Goal: Task Accomplishment & Management: Complete application form

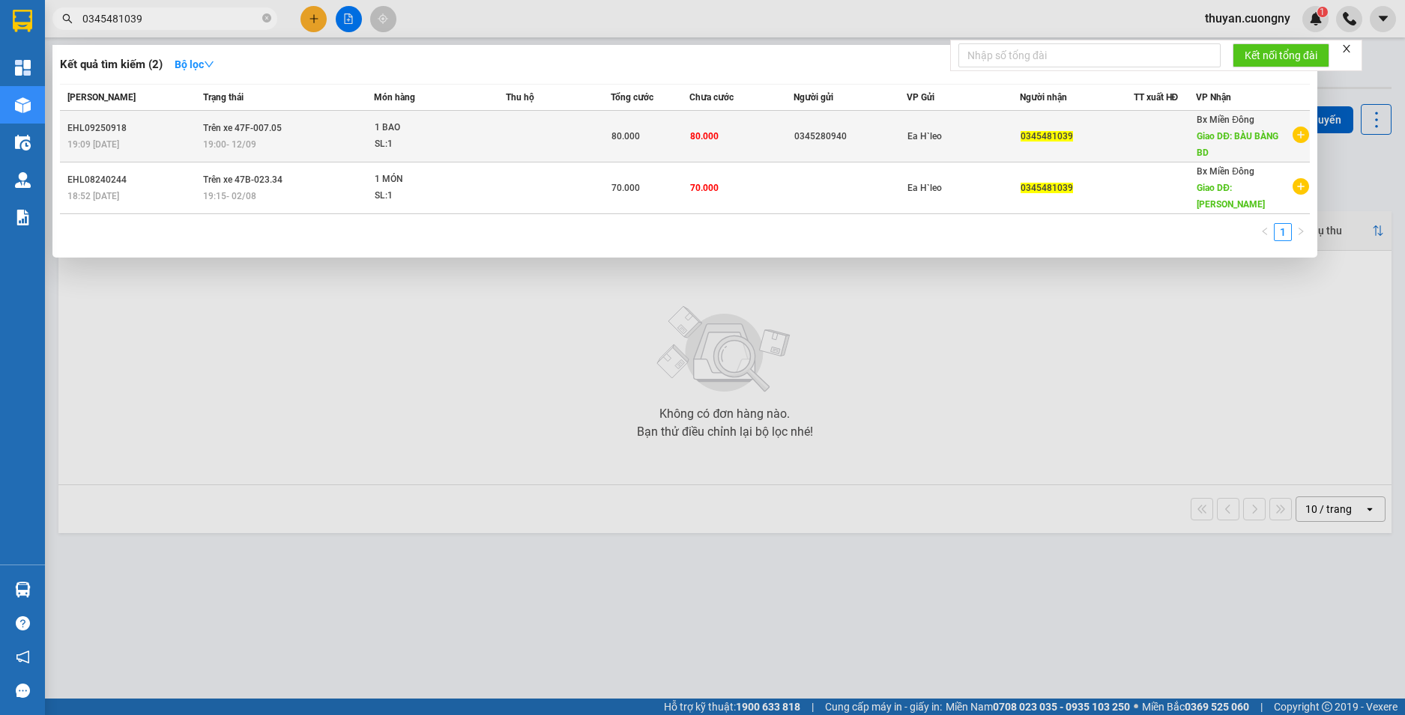
type input "0345481039"
click at [735, 136] on td "80.000" at bounding box center [741, 137] width 105 height 52
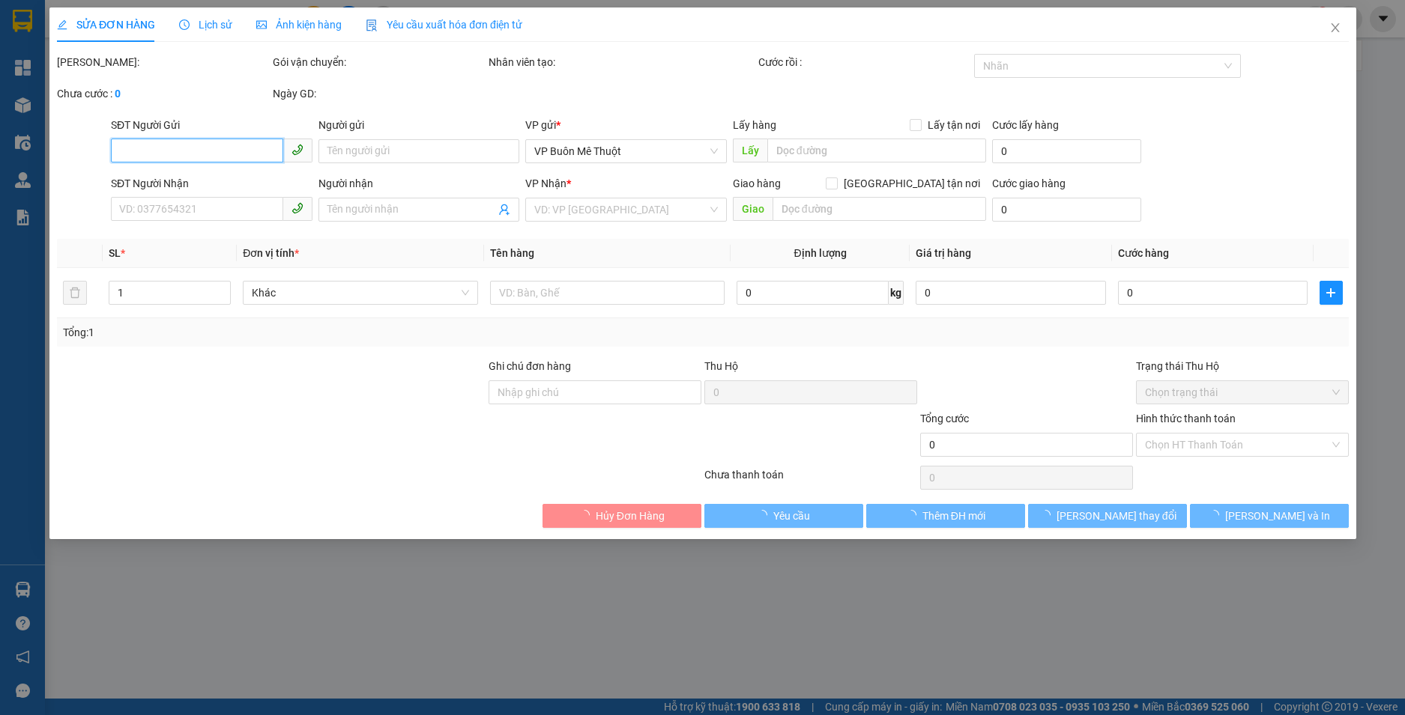
type input "0345280940"
type input "0345481039"
type input "BÀU BÀNG BD"
type input "80.000"
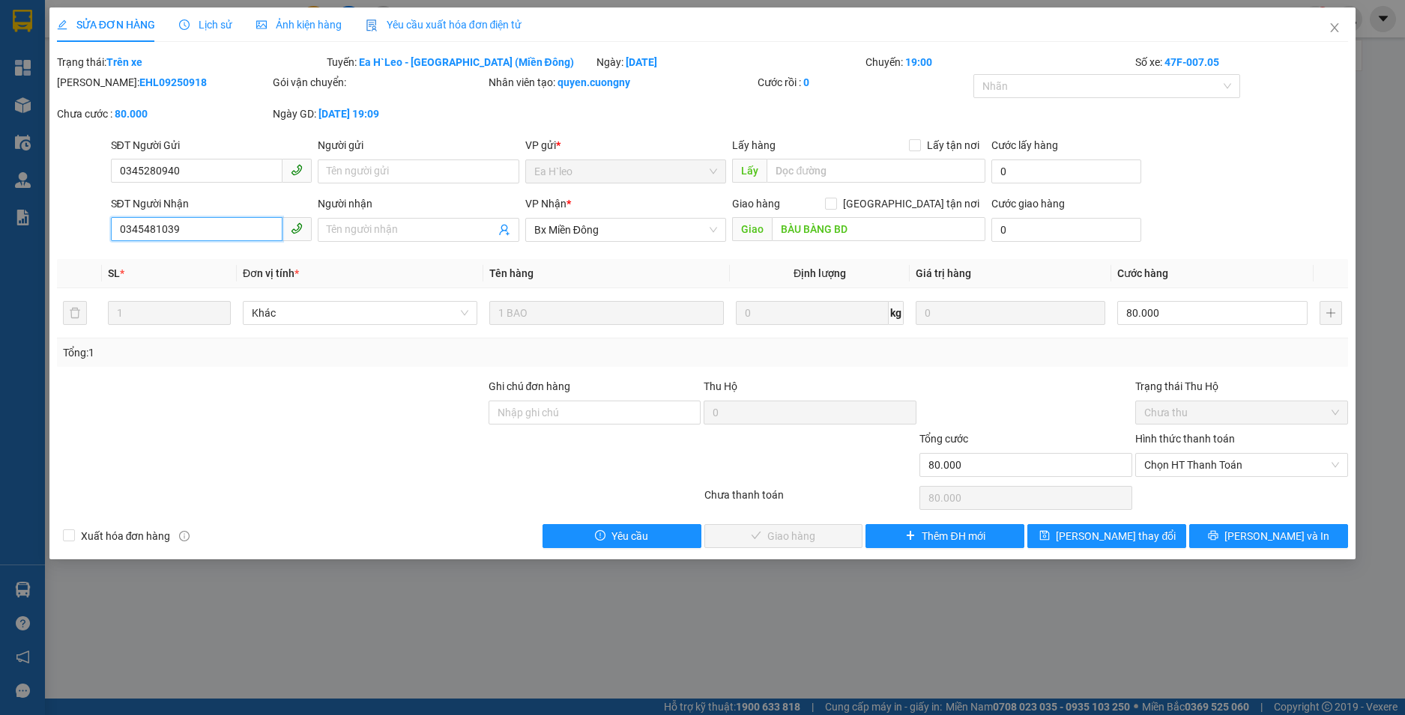
click at [224, 234] on input "0345481039" at bounding box center [197, 229] width 172 height 24
click at [1331, 26] on icon "close" at bounding box center [1334, 28] width 12 height 12
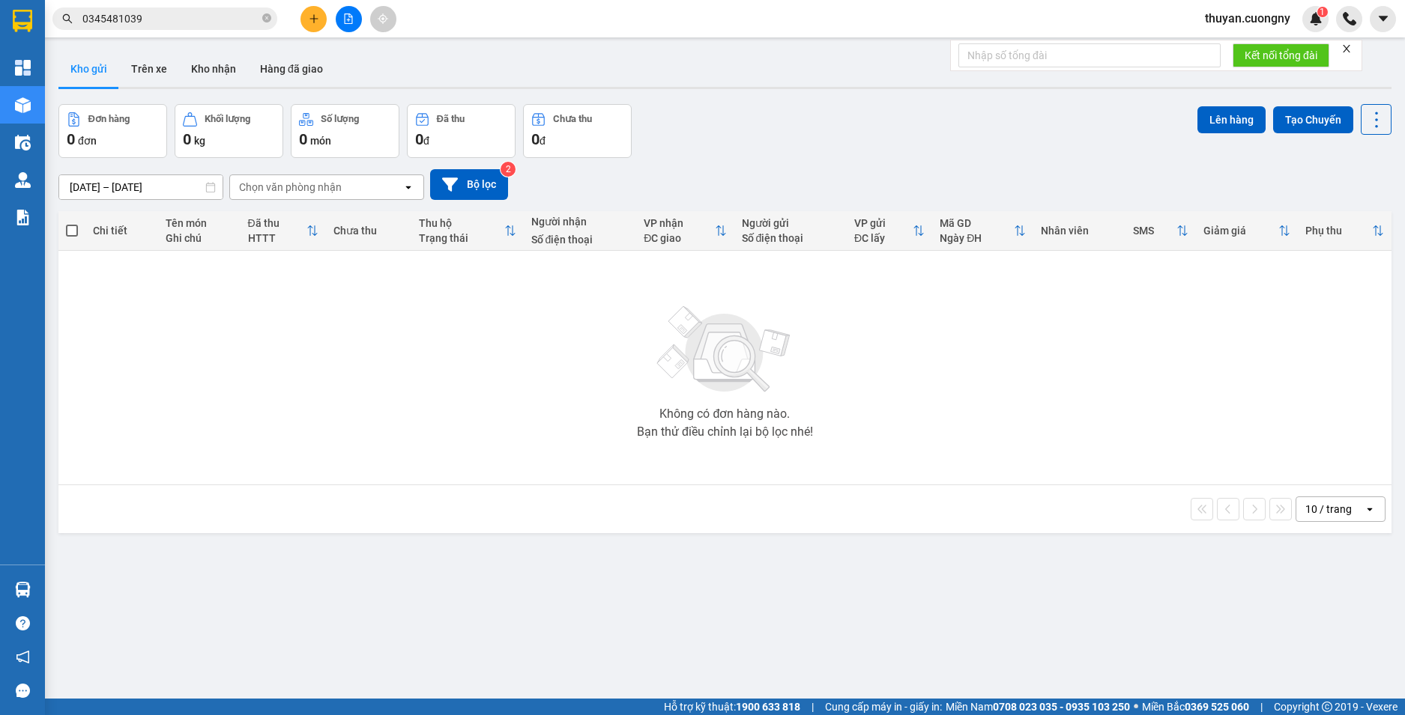
click at [202, 20] on input "0345481039" at bounding box center [170, 18] width 177 height 16
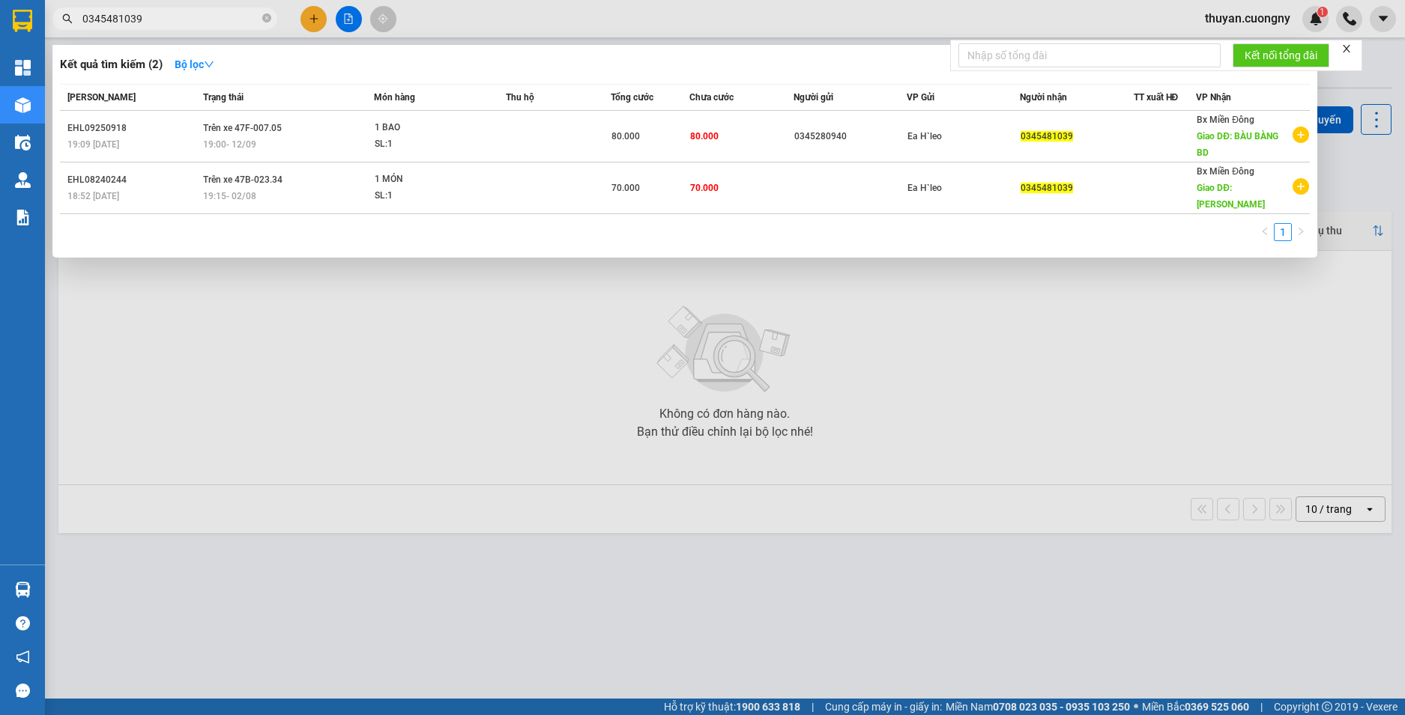
click at [202, 20] on input "0345481039" at bounding box center [170, 18] width 177 height 16
paste input "692319"
type input "0346923199"
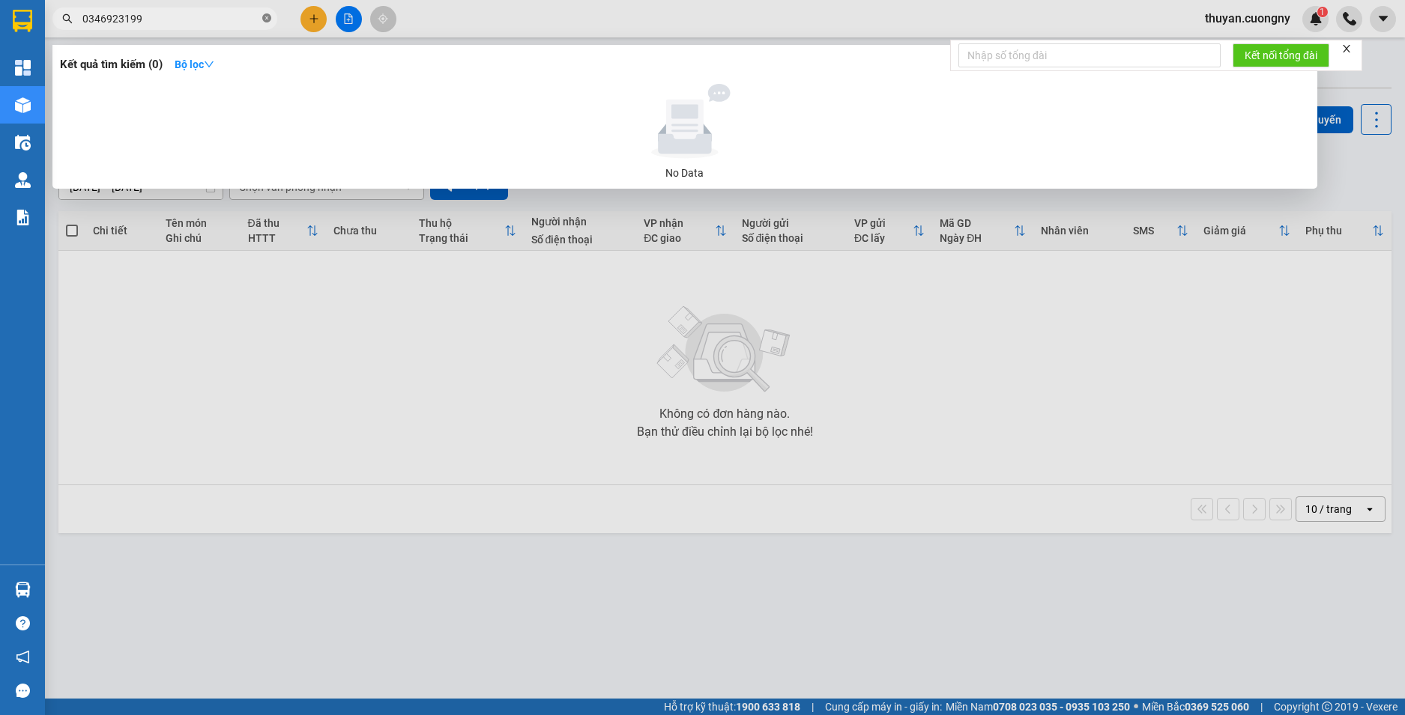
click at [265, 19] on icon "close-circle" at bounding box center [266, 17] width 9 height 9
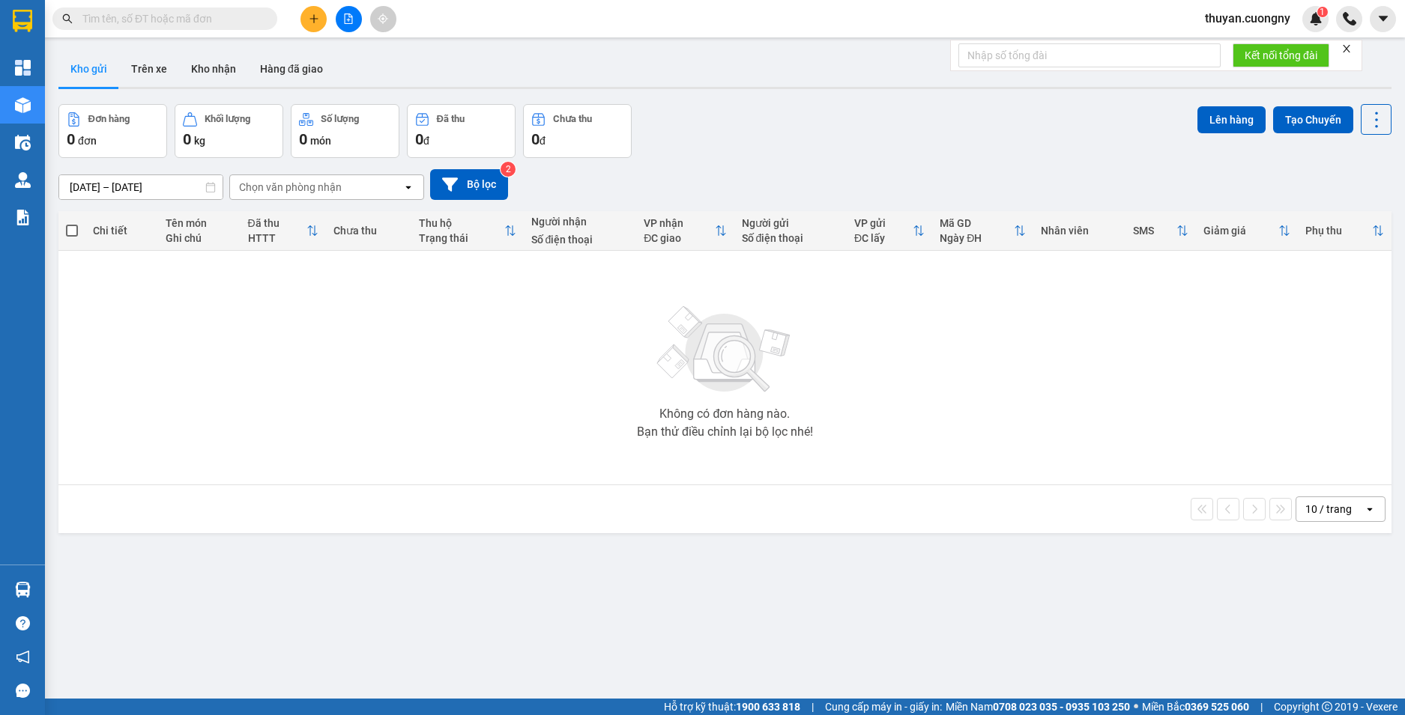
click at [462, 13] on div "Kết quả tìm kiếm ( 0 ) Bộ lọc No Data thuyan.cuongny 1" at bounding box center [702, 18] width 1405 height 37
click at [647, 587] on div "ver 1.8.143 Kho gửi Trên xe Kho nhận Hàng đã giao Đơn hàng 0 đơn Khối lượng 0 k…" at bounding box center [724, 402] width 1345 height 715
click at [134, 28] on span at bounding box center [164, 18] width 225 height 22
paste input "0345481039"
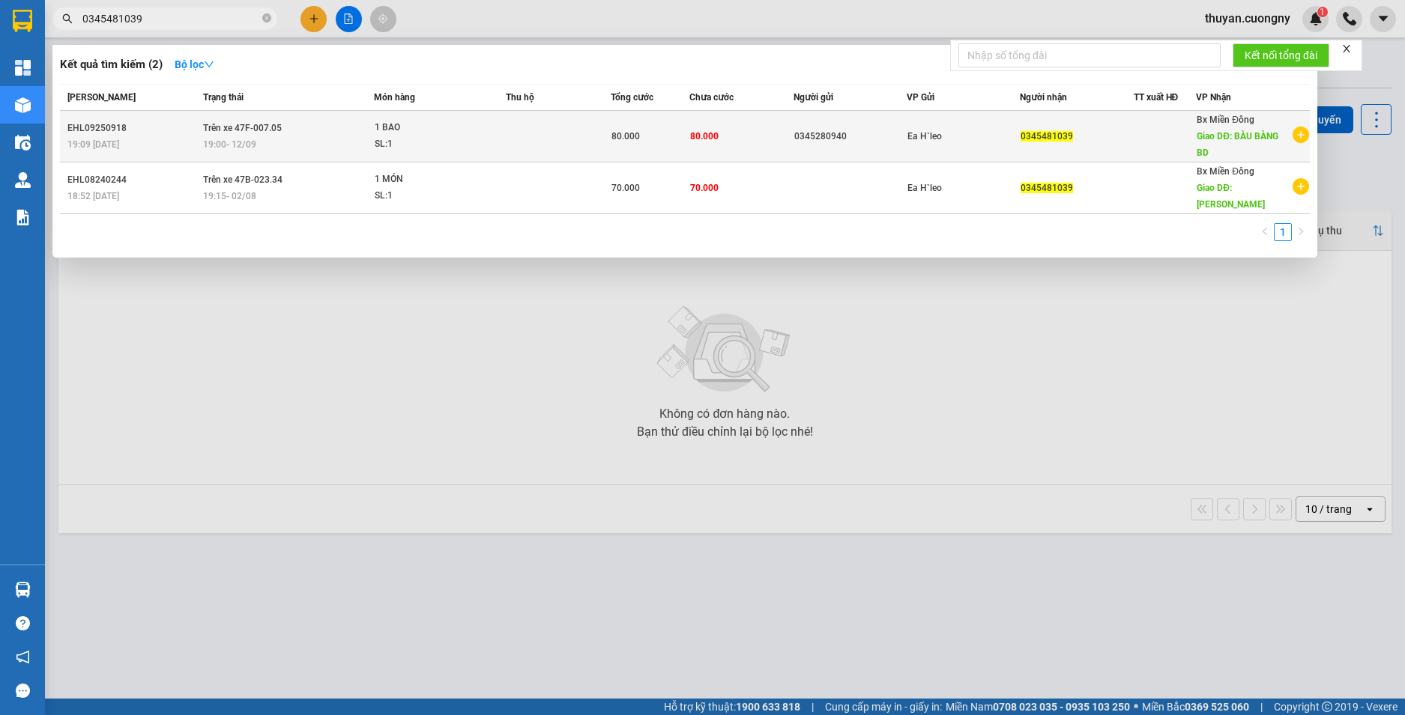
type input "0345481039"
click at [160, 136] on div "19:09 [DATE]" at bounding box center [132, 144] width 131 height 16
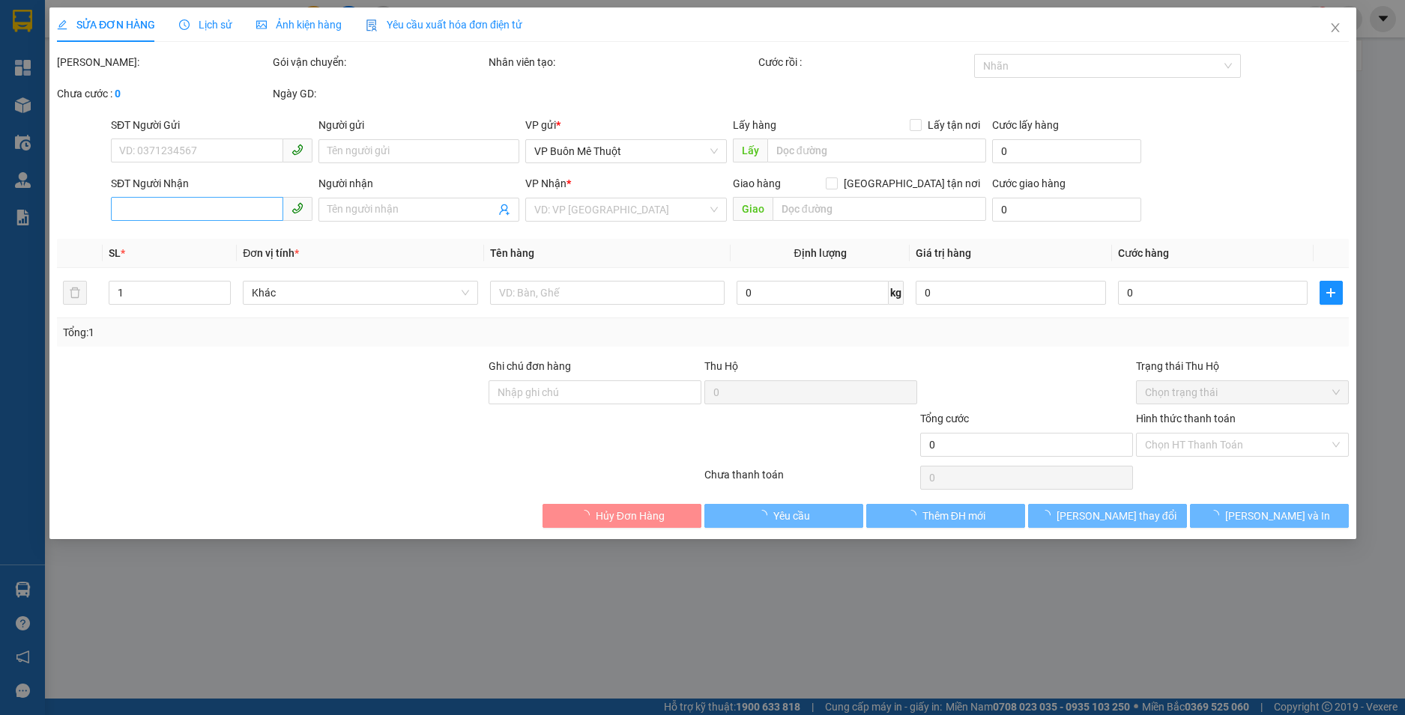
type input "0345280940"
type input "0345481039"
type input "BÀU BÀNG BD"
type input "80.000"
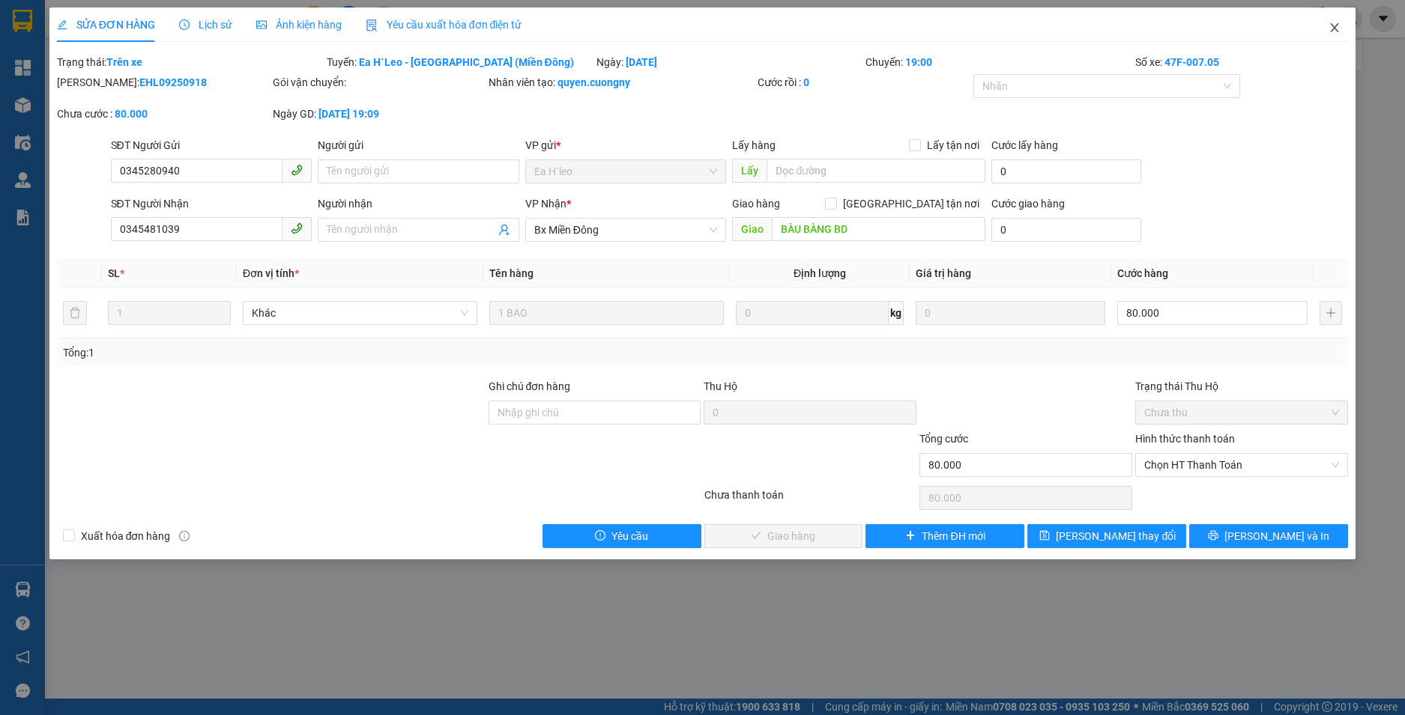
drag, startPoint x: 1344, startPoint y: 25, endPoint x: 1113, endPoint y: 64, distance: 234.8
click at [1344, 25] on span "Close" at bounding box center [1334, 28] width 42 height 42
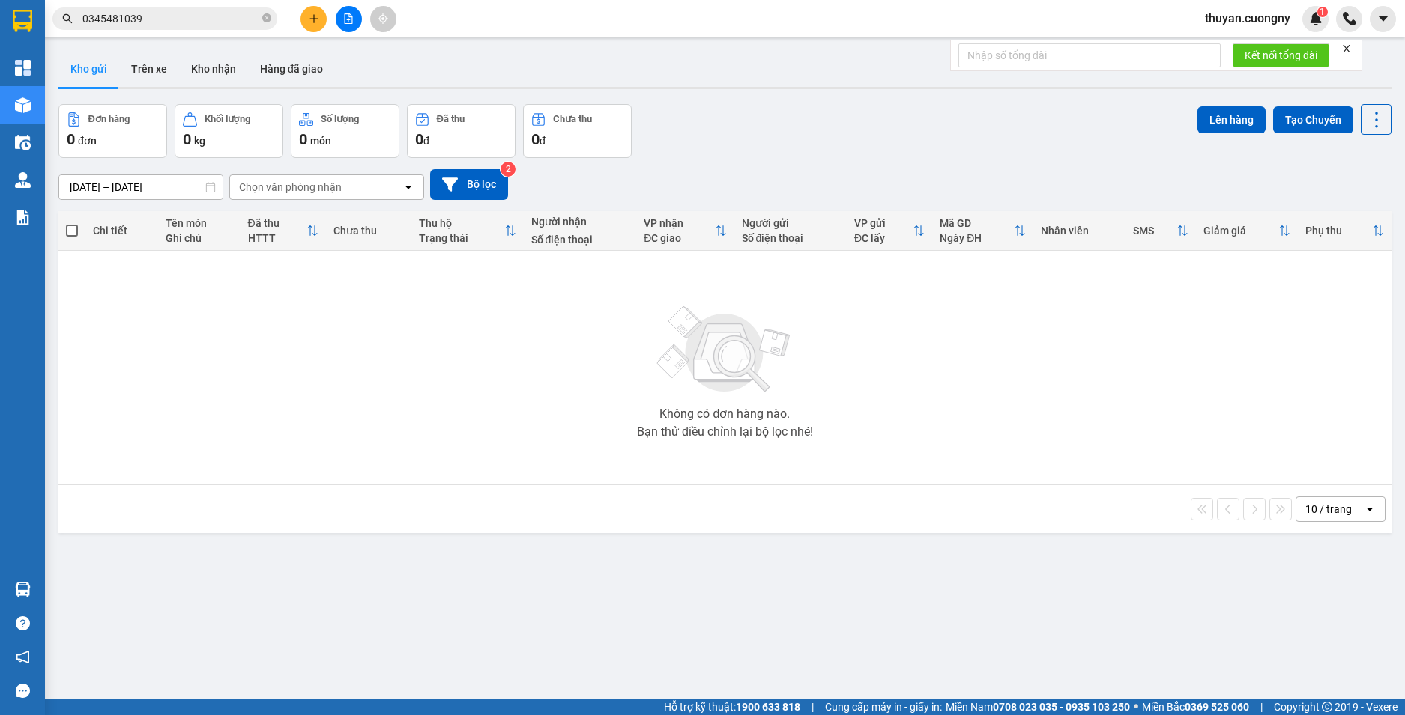
click at [195, 8] on span "0345481039" at bounding box center [164, 18] width 225 height 22
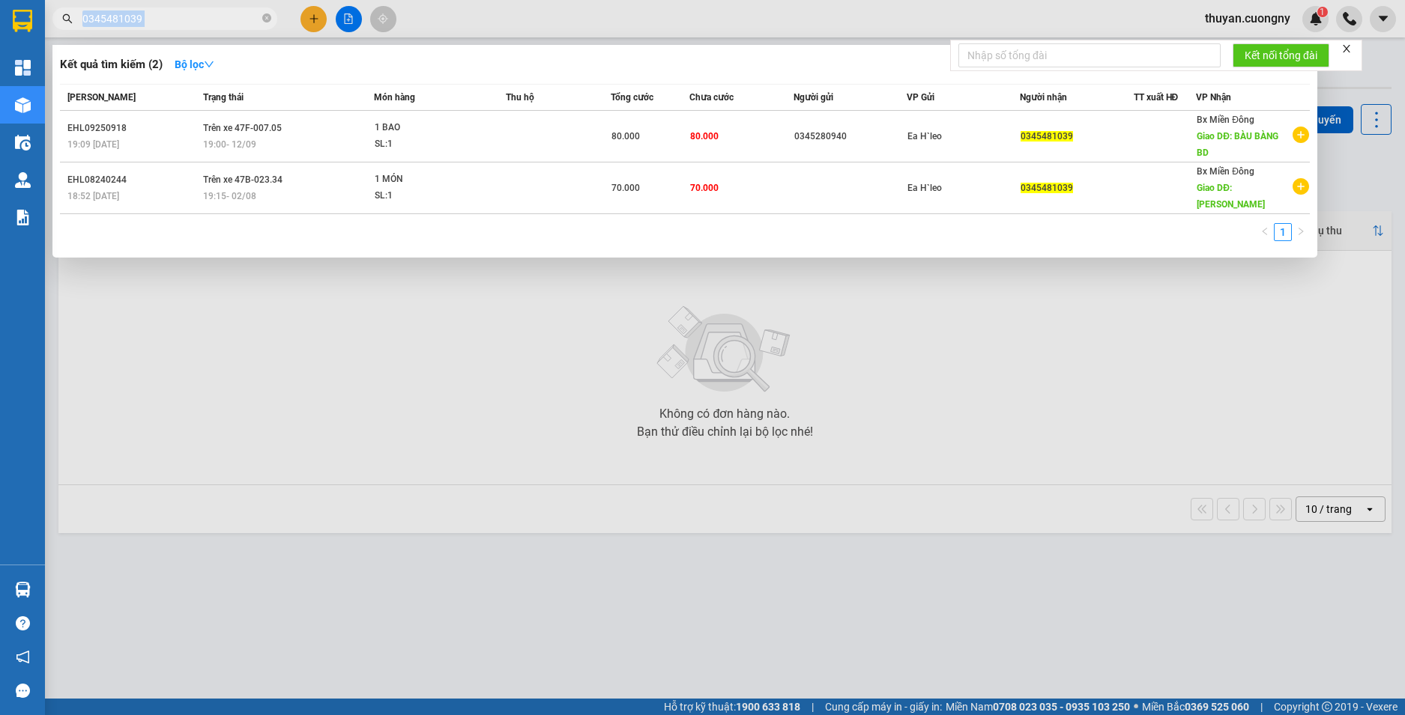
click at [195, 8] on span "0345481039" at bounding box center [164, 18] width 225 height 22
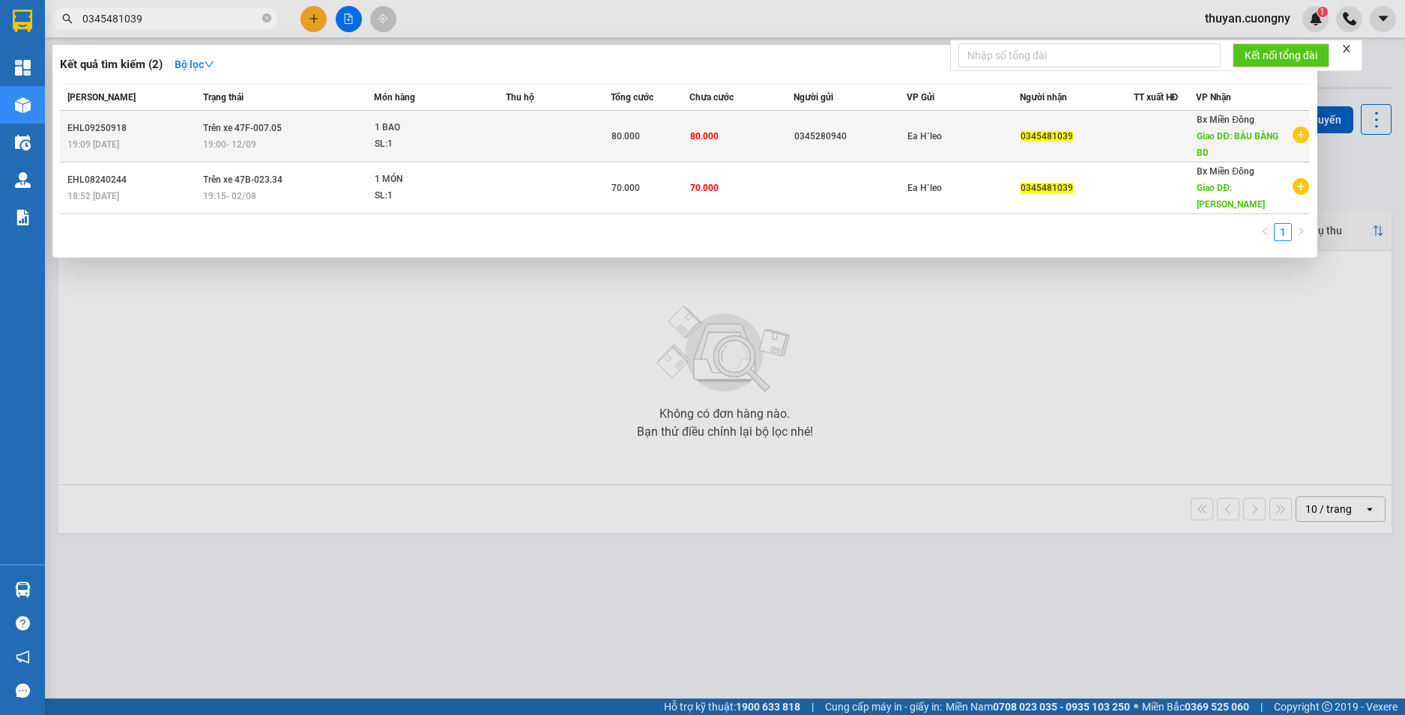
click at [171, 142] on div "19:09 [DATE]" at bounding box center [132, 144] width 131 height 16
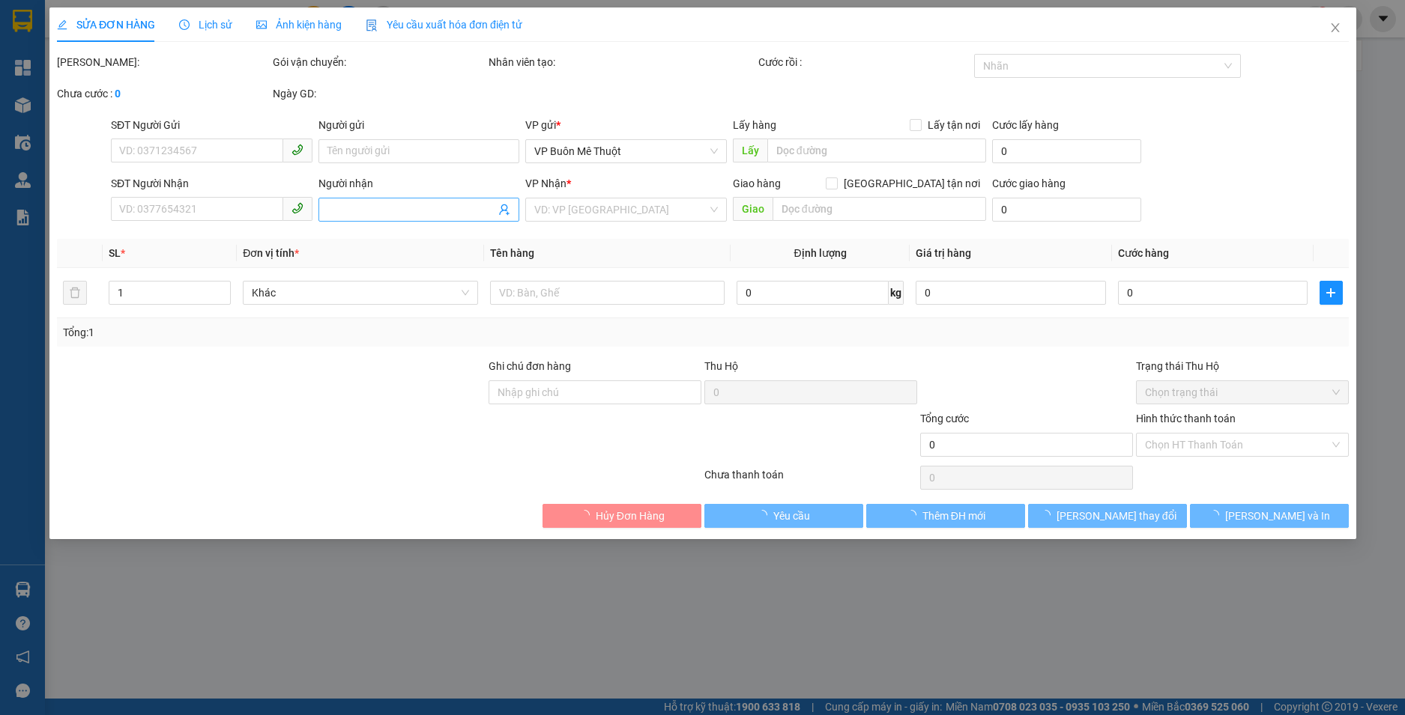
type input "0345280940"
type input "0345481039"
type input "BÀU BÀNG BD"
type input "80.000"
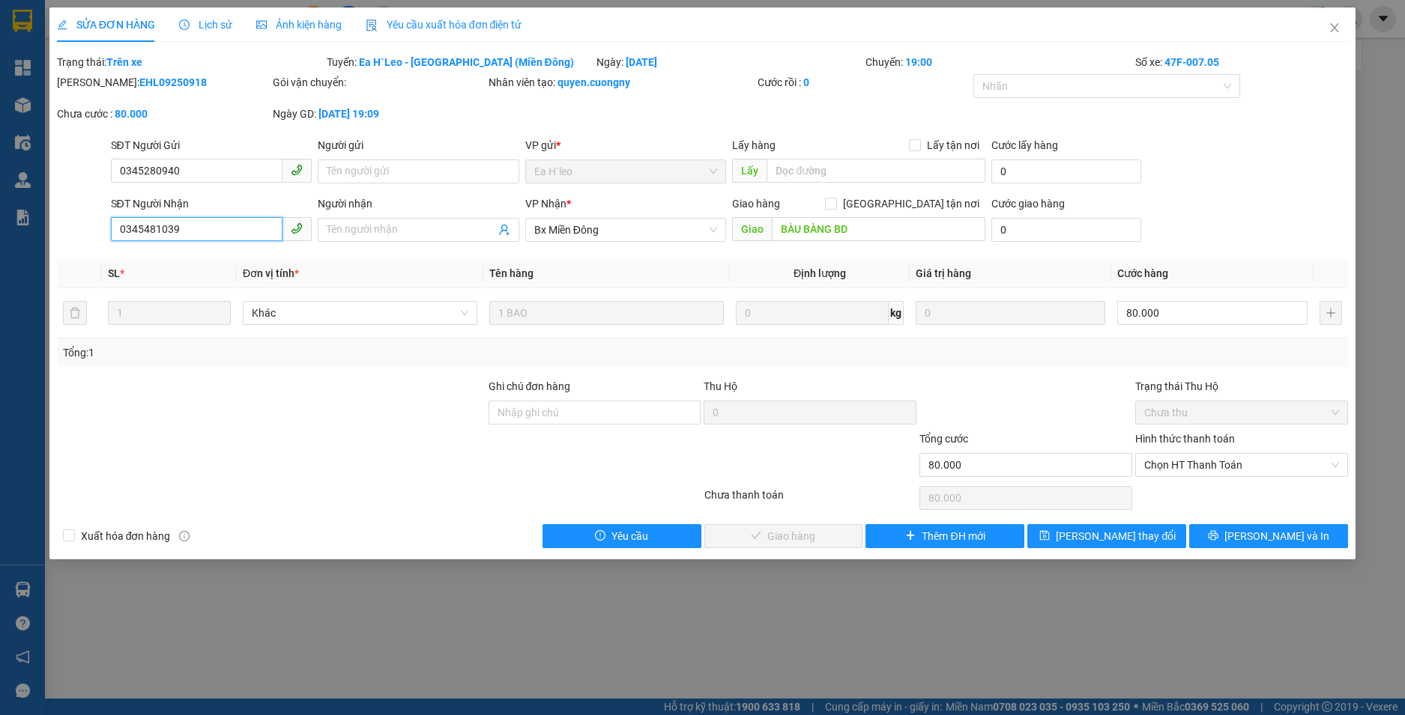
click at [196, 239] on input "0345481039" at bounding box center [197, 229] width 172 height 24
click at [303, 602] on div "SỬA ĐƠN HÀNG Lịch sử Ảnh kiện hàng Yêu cầu xuất hóa đơn điện tử Total Paid Fee …" at bounding box center [702, 357] width 1405 height 715
click at [1340, 31] on icon "close" at bounding box center [1334, 28] width 12 height 12
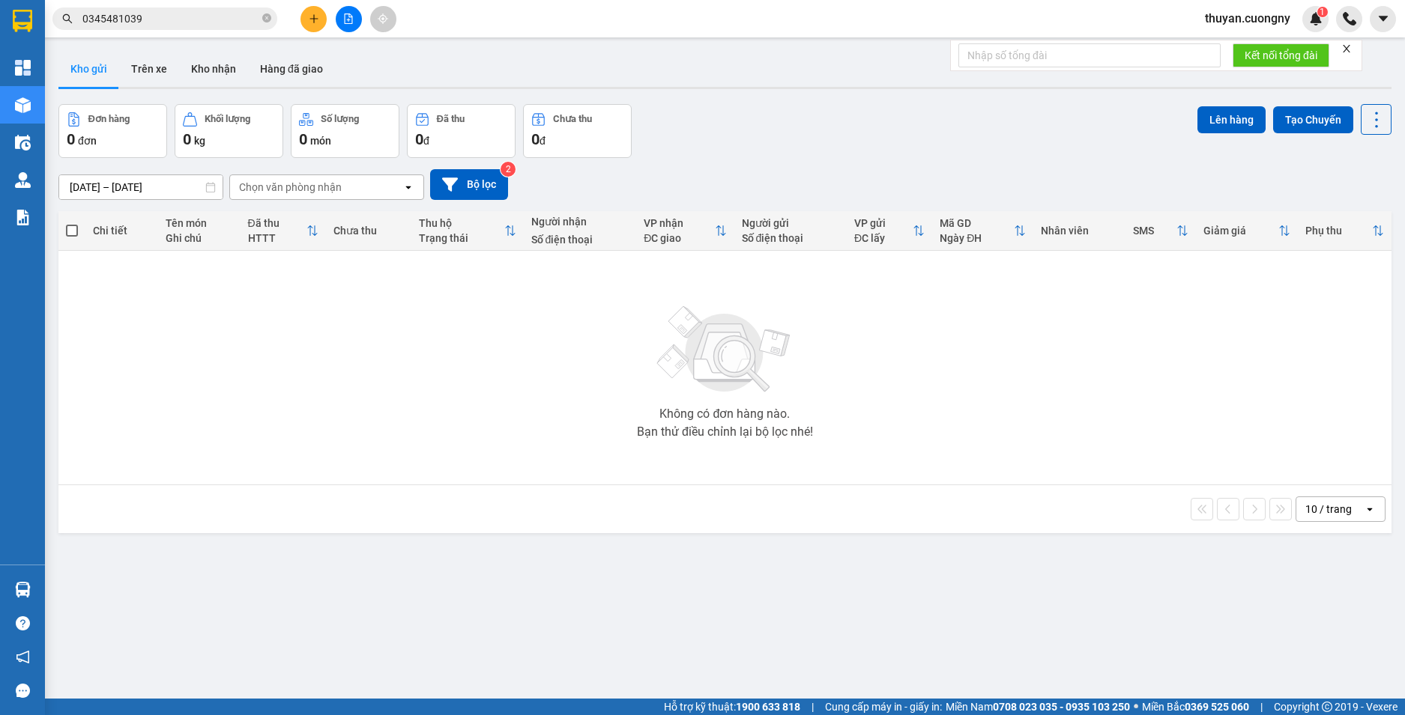
click at [561, 12] on div "Kết quả tìm kiếm ( 2 ) Bộ lọc Mã ĐH Trạng thái Món hàng Thu hộ Tổng cước Chưa c…" at bounding box center [702, 18] width 1405 height 37
click at [267, 21] on icon "close-circle" at bounding box center [266, 17] width 9 height 9
click at [510, 25] on div "Kết quả tìm kiếm ( 2 ) Bộ lọc Mã ĐH Trạng thái Món hàng Thu hộ Tổng cước Chưa c…" at bounding box center [702, 18] width 1405 height 37
